Goal: Transaction & Acquisition: Download file/media

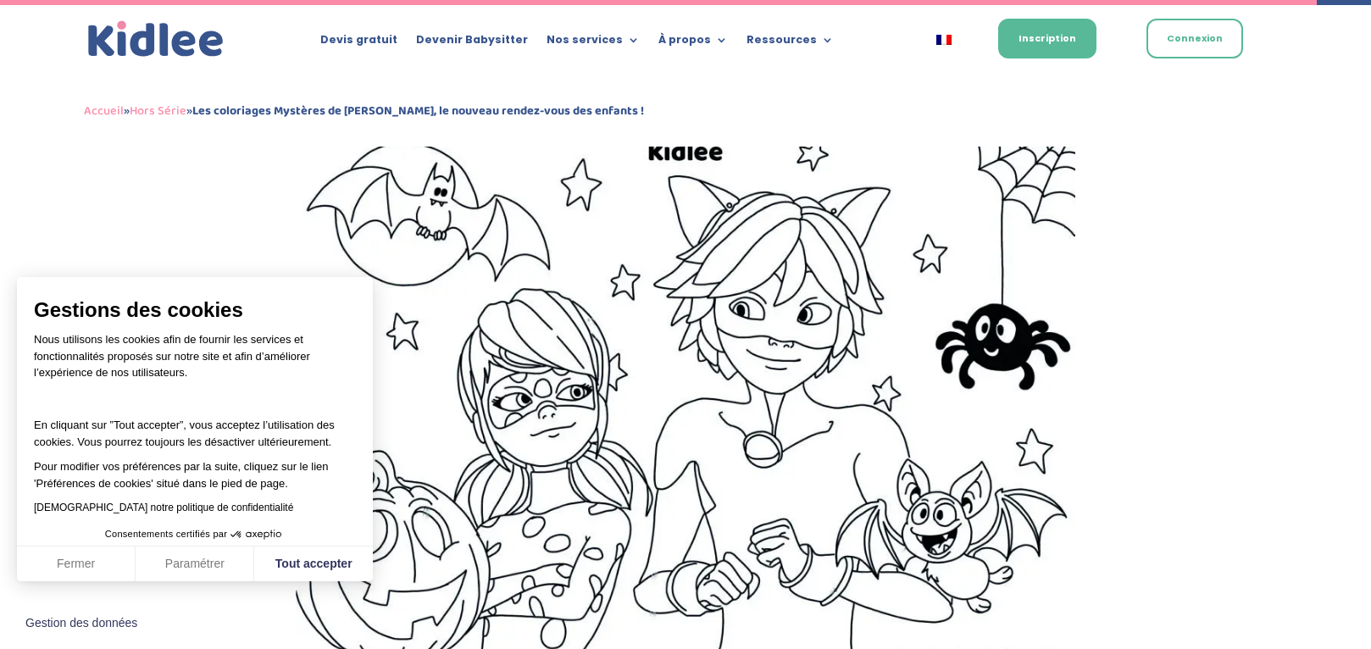
scroll to position [3175, 0]
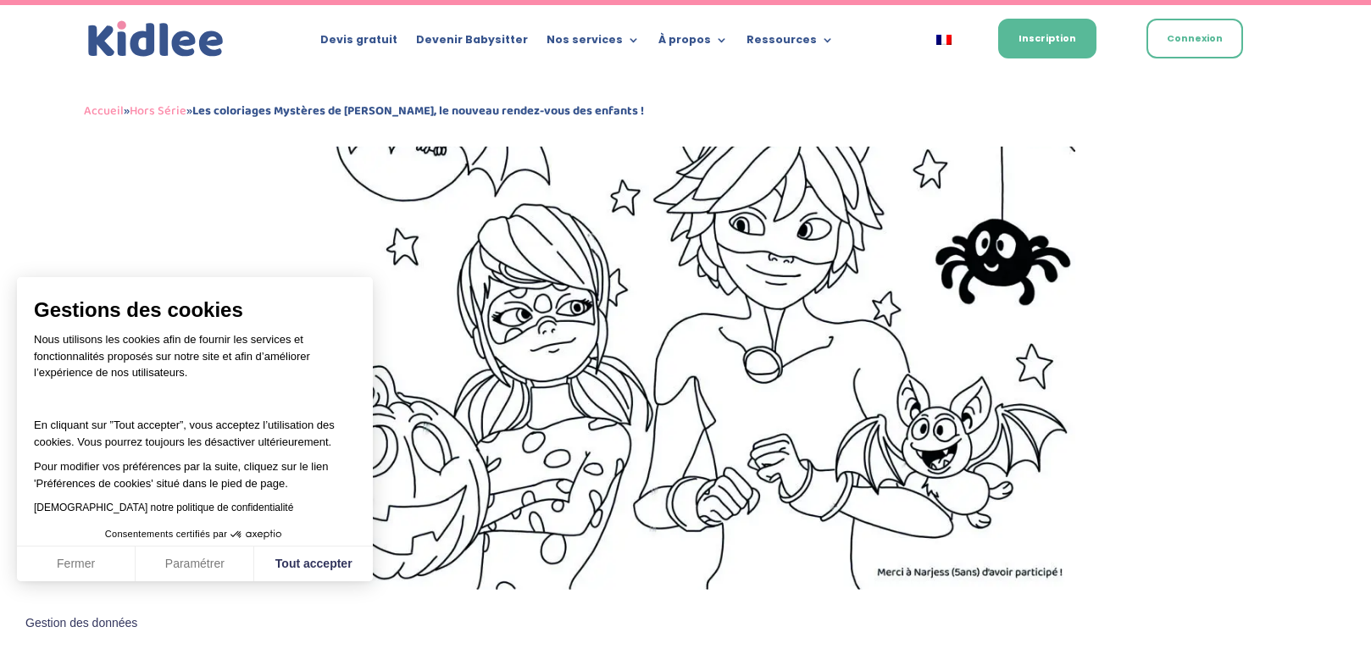
click at [831, 362] on img at bounding box center [686, 314] width 780 height 551
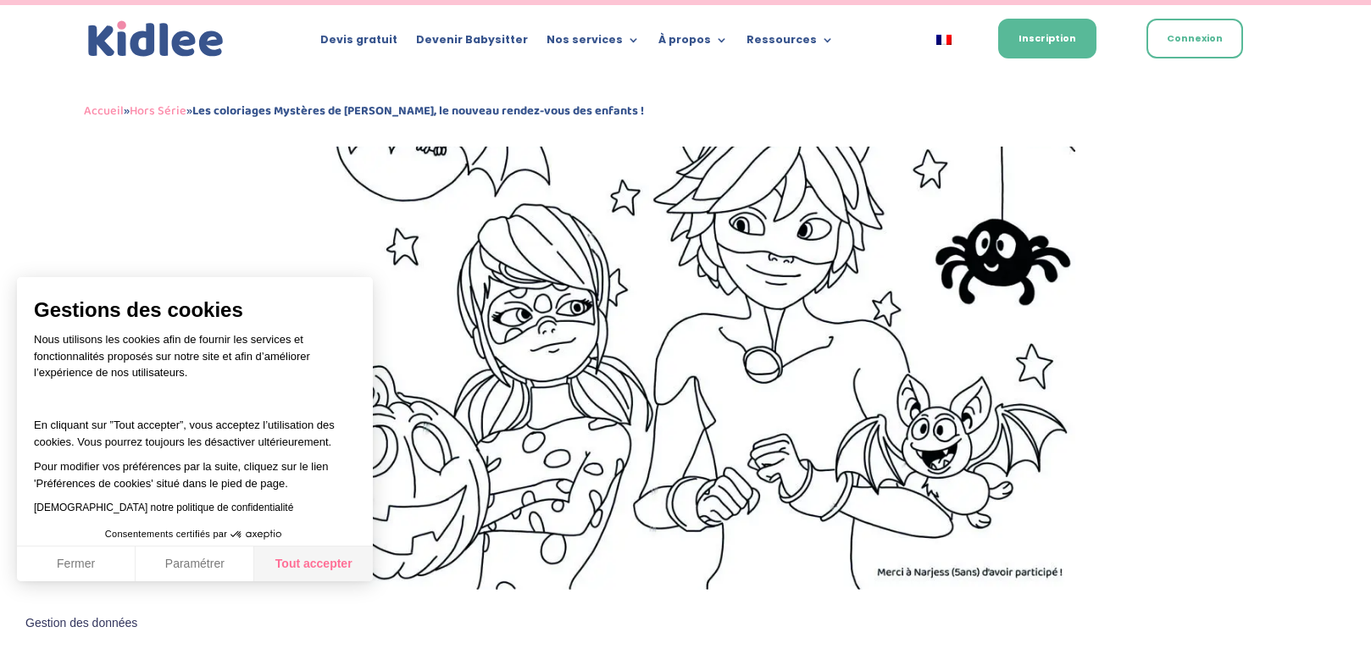
click at [320, 565] on button "Tout accepter" at bounding box center [313, 565] width 119 height 36
checkbox input "true"
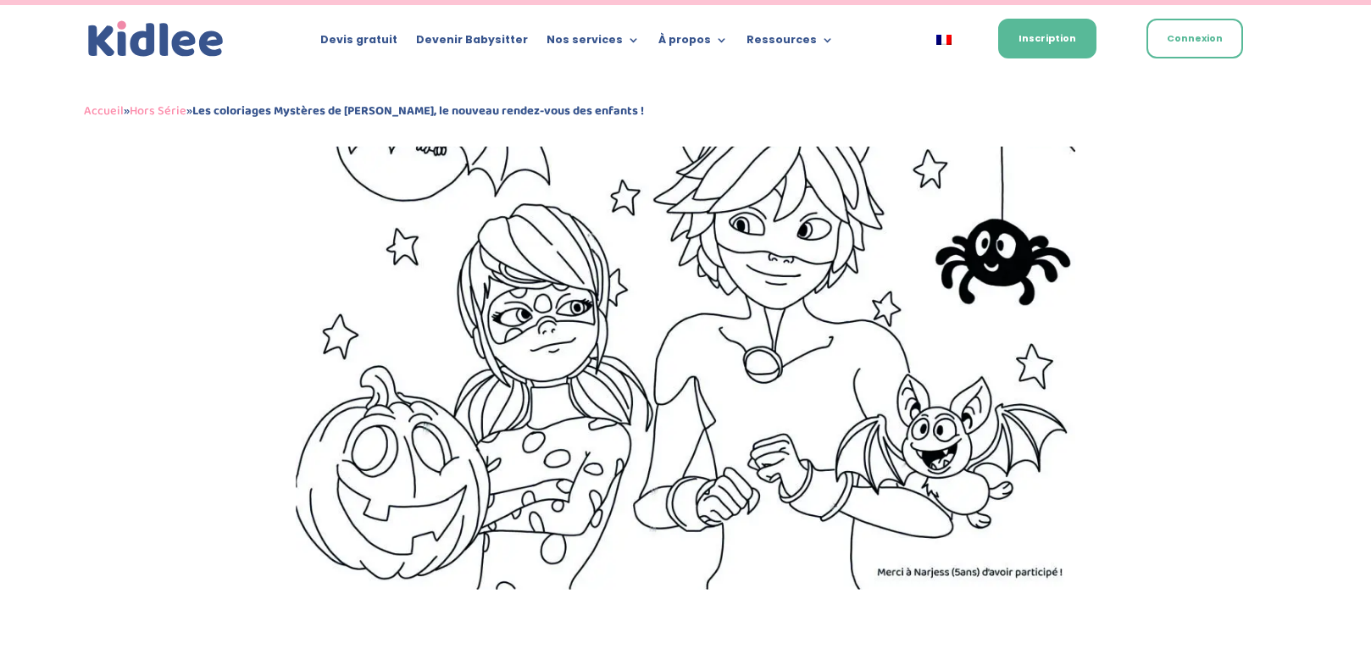
click at [568, 406] on img at bounding box center [686, 314] width 780 height 551
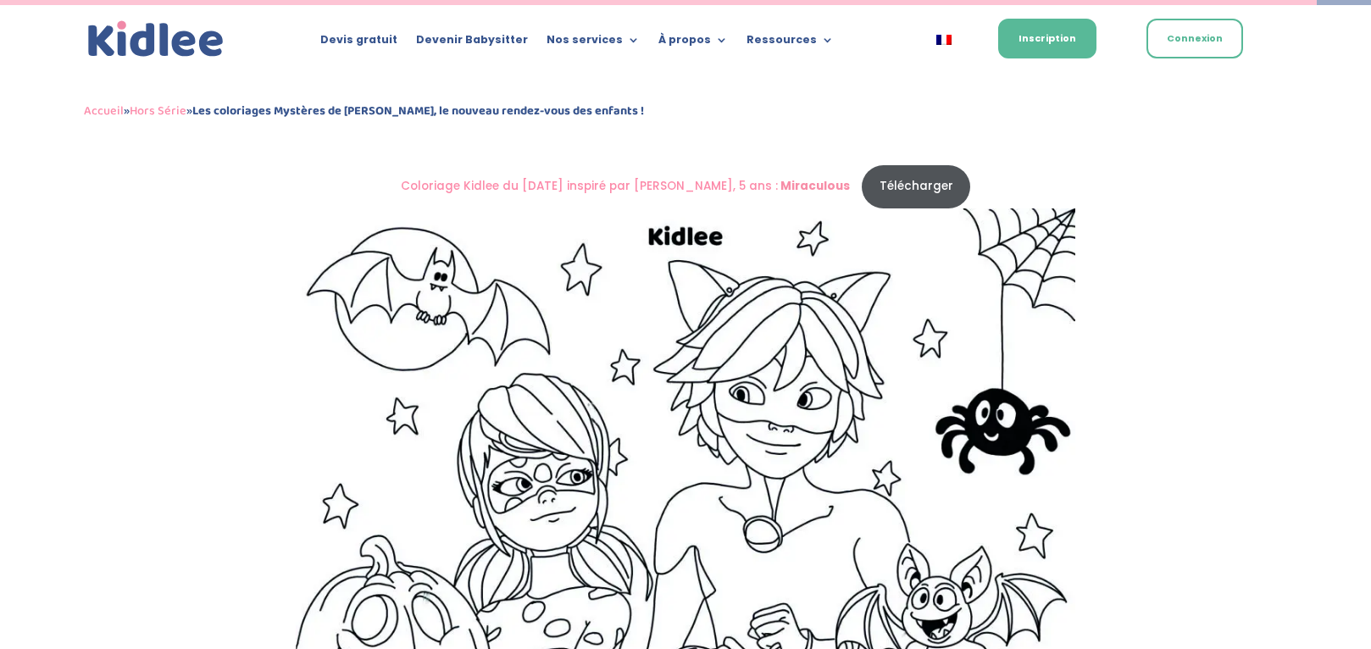
click at [906, 183] on link "Télécharger" at bounding box center [916, 186] width 108 height 43
click at [1088, 37] on link "Inscription" at bounding box center [1047, 39] width 98 height 40
